Goal: Navigation & Orientation: Find specific page/section

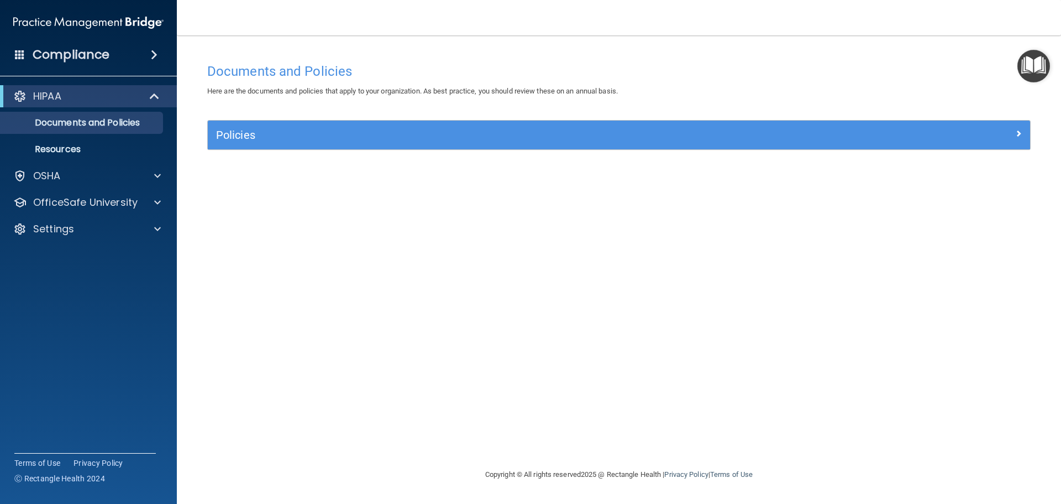
click at [153, 53] on span at bounding box center [154, 54] width 7 height 13
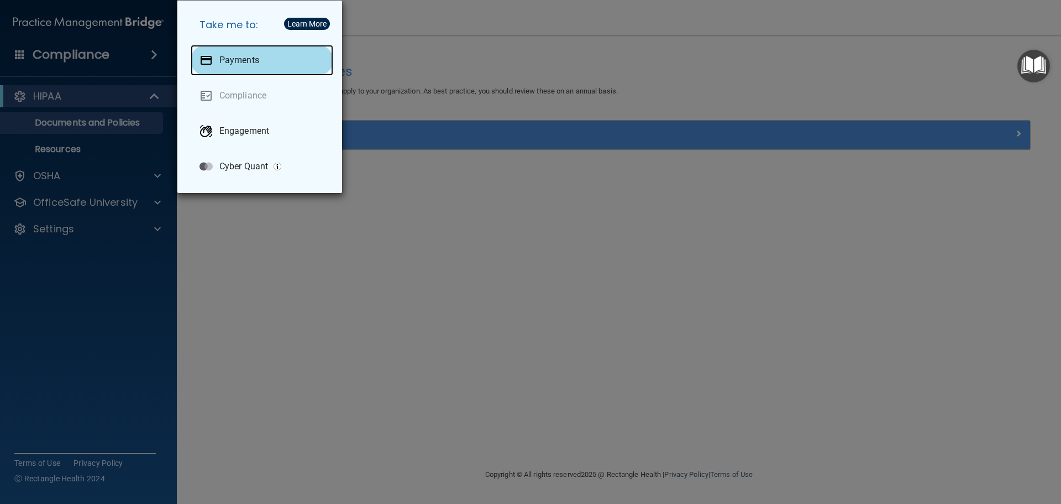
click at [266, 51] on div "Payments" at bounding box center [262, 60] width 143 height 31
click at [284, 256] on div "Take me to: Payments Compliance Engagement Cyber Quant" at bounding box center [530, 252] width 1061 height 504
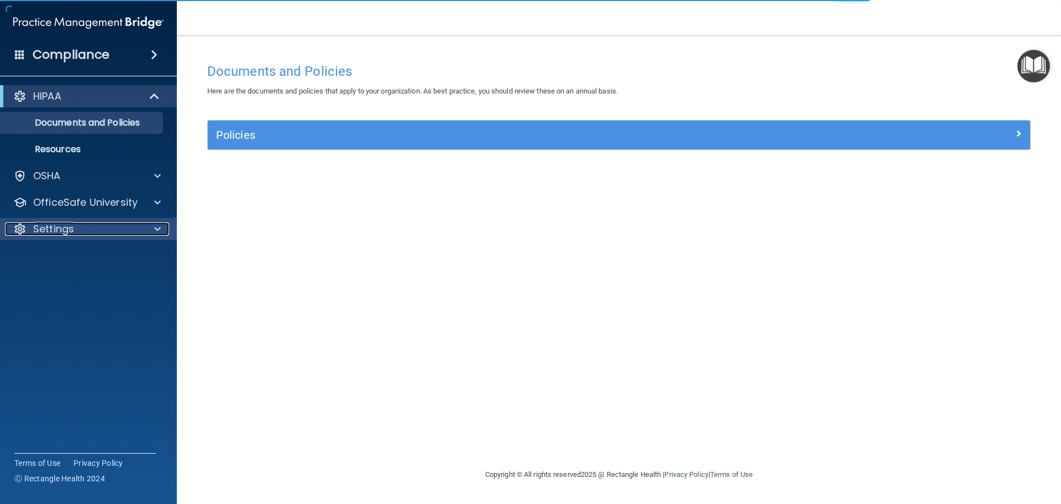
click at [113, 226] on div "Settings" at bounding box center [73, 228] width 137 height 13
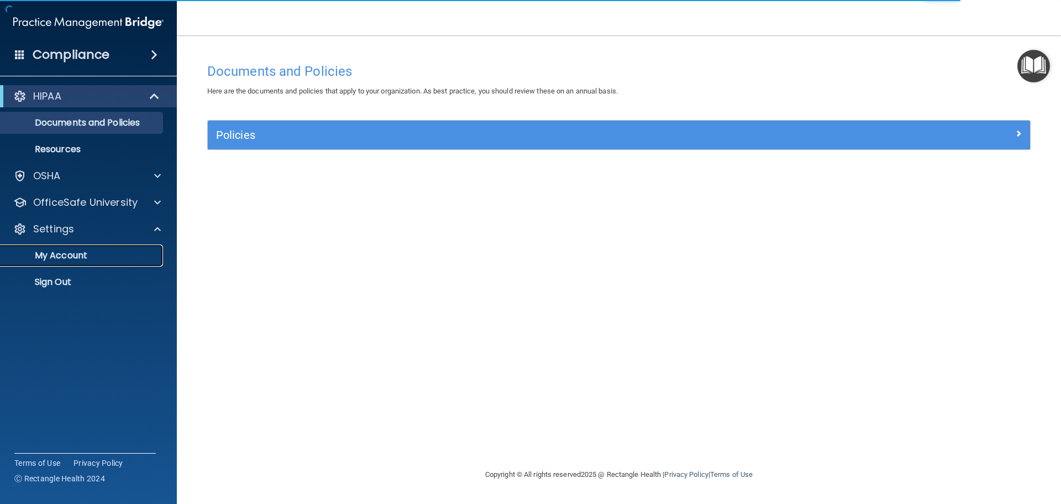
click at [98, 251] on p "My Account" at bounding box center [82, 255] width 151 height 11
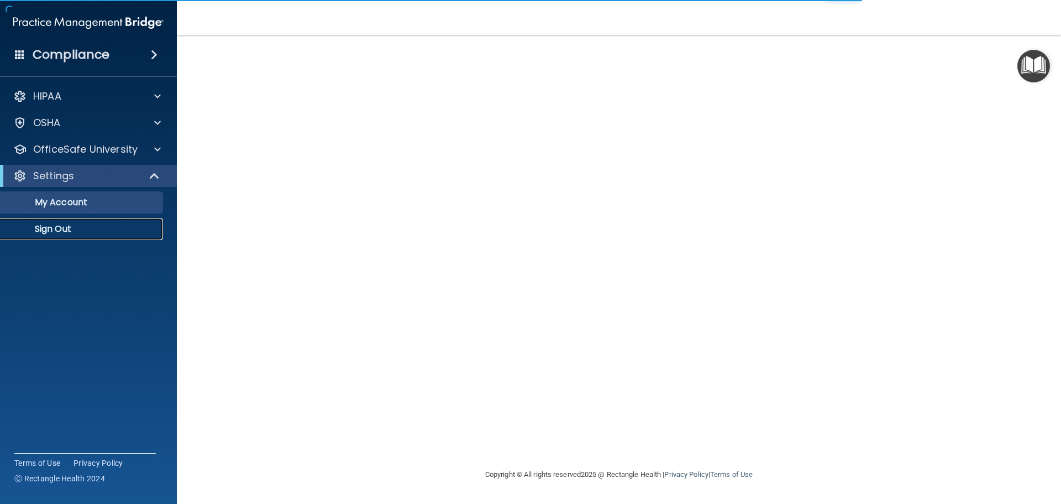
click at [80, 228] on p "Sign Out" at bounding box center [82, 228] width 151 height 11
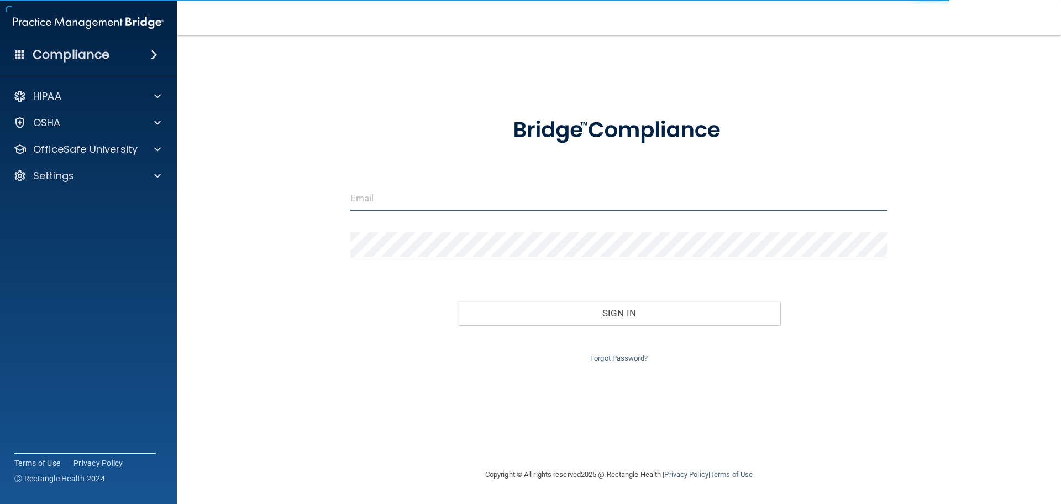
type input "[EMAIL_ADDRESS][DOMAIN_NAME]"
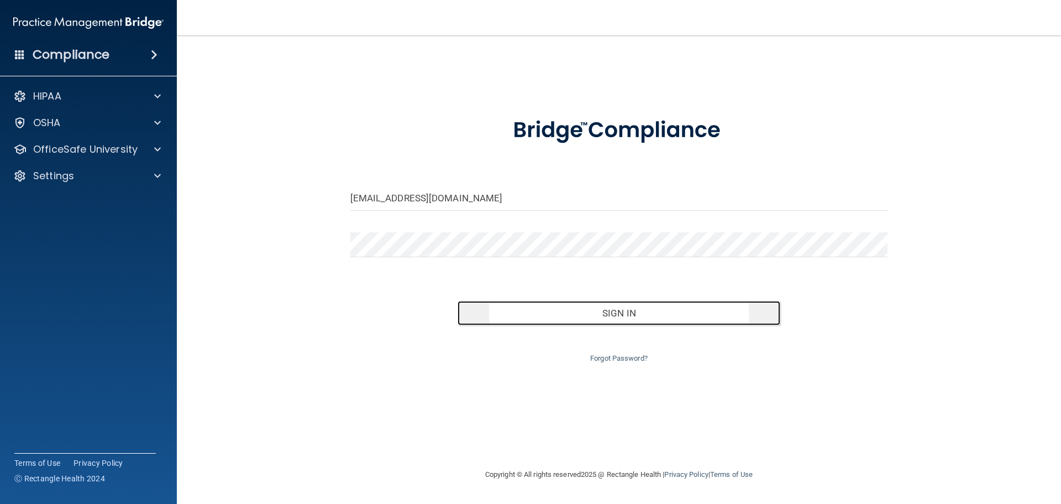
click at [480, 308] on button "Sign In" at bounding box center [619, 313] width 323 height 24
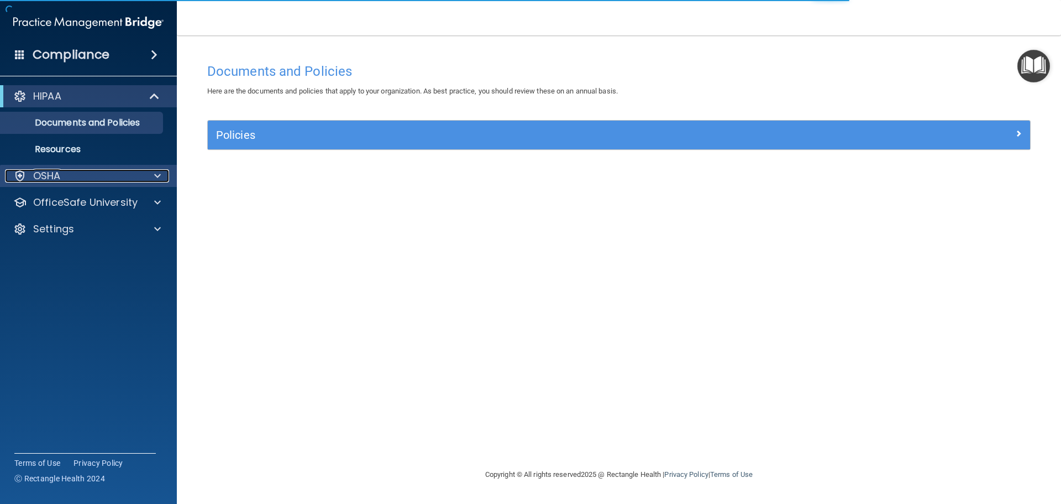
click at [78, 175] on div "OSHA" at bounding box center [73, 175] width 137 height 13
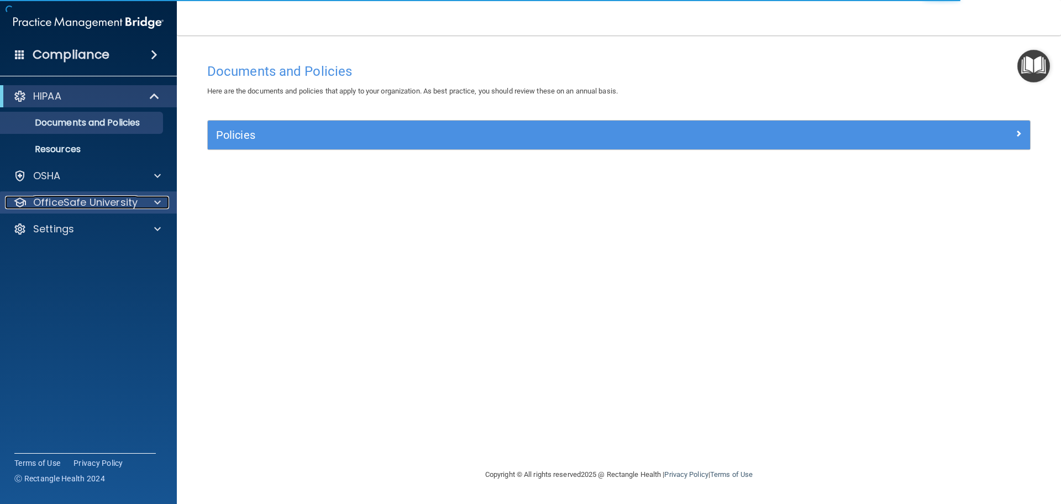
click at [113, 207] on p "OfficeSafe University" at bounding box center [85, 202] width 104 height 13
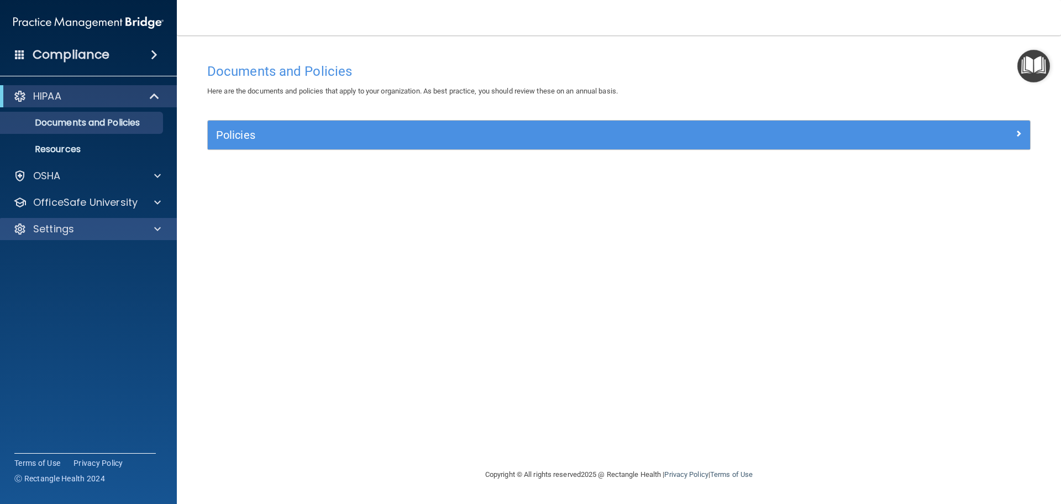
click at [126, 235] on div "Settings" at bounding box center [88, 229] width 177 height 22
click at [143, 102] on div at bounding box center [154, 96] width 27 height 13
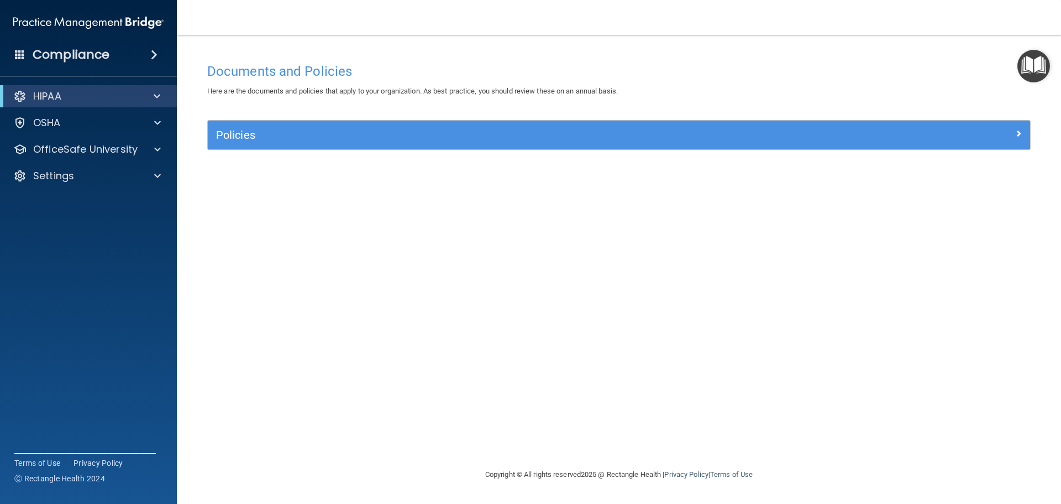
click at [151, 55] on span at bounding box center [154, 54] width 7 height 13
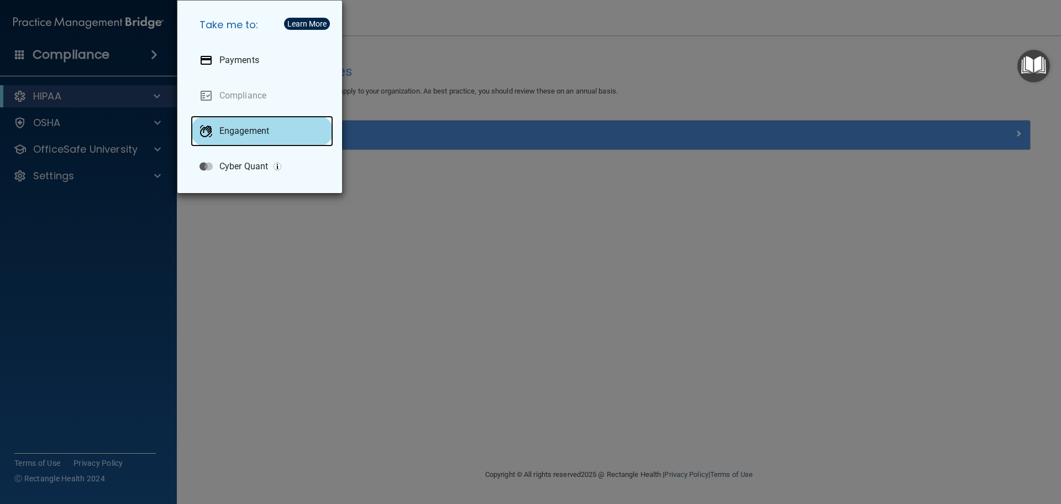
click at [243, 124] on div "Engagement" at bounding box center [262, 131] width 143 height 31
